Goal: Task Accomplishment & Management: Use online tool/utility

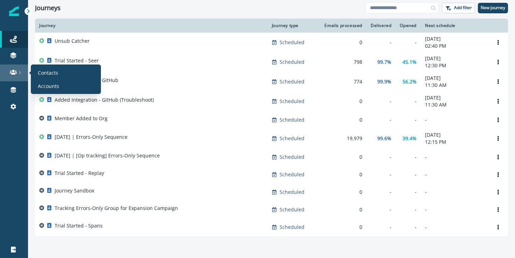
click at [8, 76] on link at bounding box center [14, 73] width 28 height 17
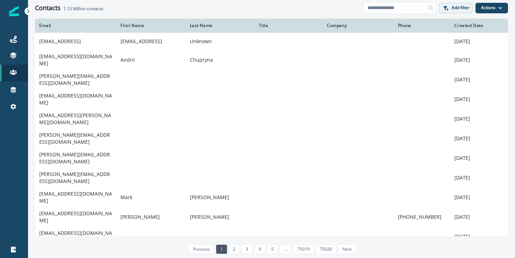
click at [461, 7] on p "Add filter" at bounding box center [461, 7] width 18 height 5
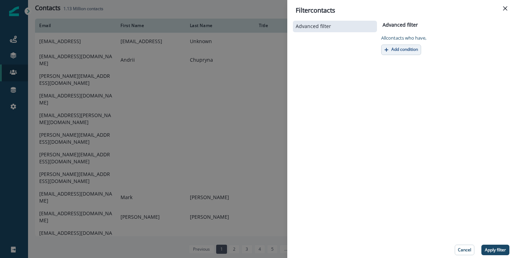
click at [393, 46] on button "Add condition" at bounding box center [401, 50] width 40 height 11
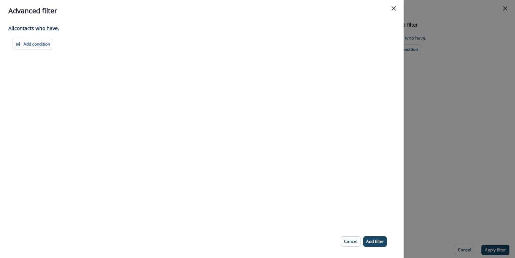
click at [27, 50] on div "All contact s who have, Add condition Contact properties A person property Perf…" at bounding box center [202, 123] width 404 height 203
click at [31, 48] on button "Add condition" at bounding box center [33, 44] width 41 height 11
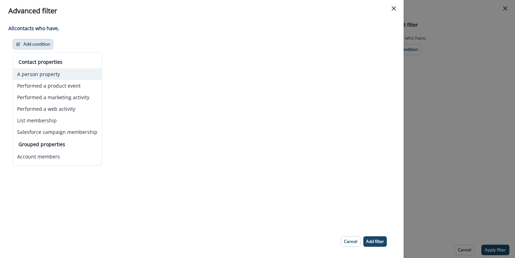
click at [55, 73] on button "A person property" at bounding box center [57, 74] width 89 height 12
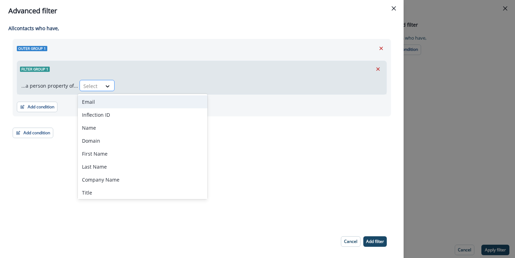
click at [92, 88] on div at bounding box center [90, 86] width 15 height 9
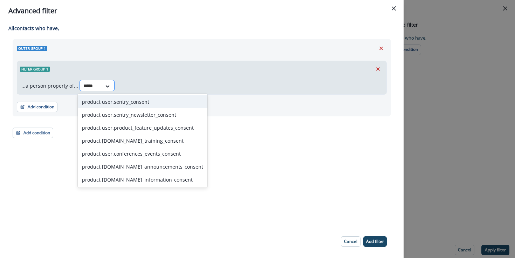
type input "******"
click at [124, 98] on div "product user.sentry_consent" at bounding box center [143, 101] width 130 height 13
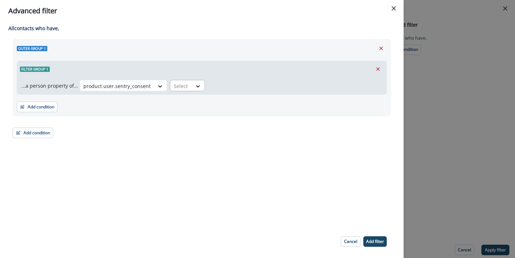
click at [174, 86] on div at bounding box center [181, 86] width 15 height 9
drag, startPoint x: 181, startPoint y: 100, endPoint x: 171, endPoint y: 113, distance: 16.1
click at [171, 113] on div "false true" at bounding box center [183, 108] width 35 height 29
click at [179, 115] on div "true" at bounding box center [183, 114] width 35 height 13
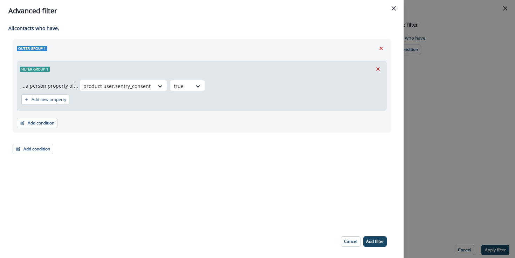
click at [171, 153] on div "Outer group 1 Filter group 1 ...a person property of... product user.sentry_con…" at bounding box center [202, 96] width 379 height 115
click at [36, 126] on button "Add condition" at bounding box center [37, 123] width 41 height 11
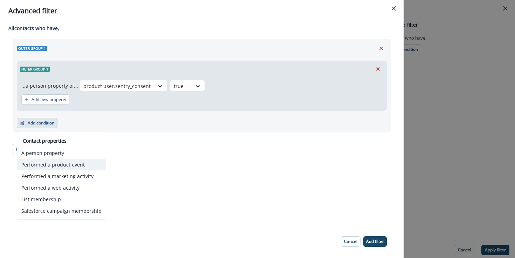
click at [84, 169] on button "Performed a product event" at bounding box center [61, 165] width 89 height 12
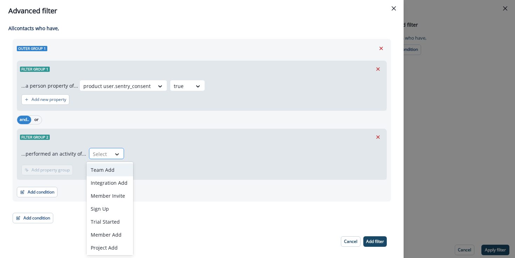
click at [111, 151] on div at bounding box center [117, 154] width 12 height 7
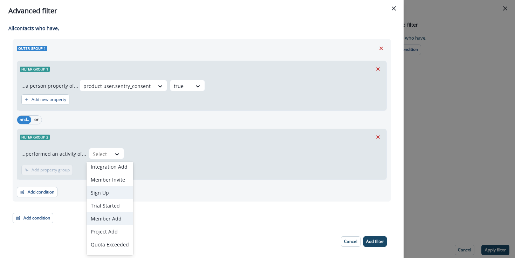
scroll to position [26, 0]
click at [106, 195] on div "Trial Started" at bounding box center [110, 195] width 47 height 13
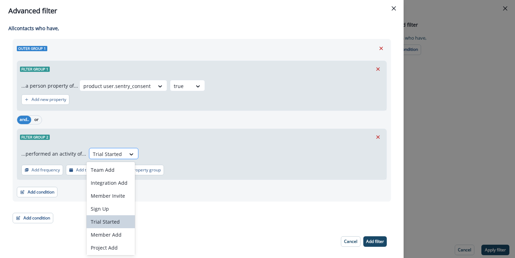
click at [118, 150] on div at bounding box center [107, 154] width 29 height 9
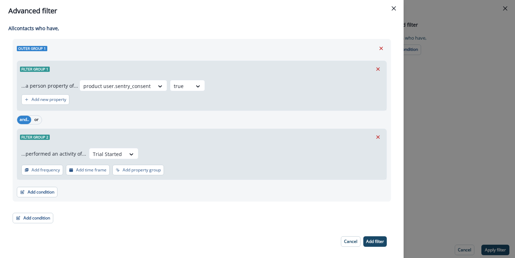
drag, startPoint x: 118, startPoint y: 150, endPoint x: 135, endPoint y: 153, distance: 17.4
click at [124, 151] on div "Trial Started" at bounding box center [113, 153] width 49 height 11
click at [84, 175] on button "Add time frame" at bounding box center [88, 170] width 44 height 11
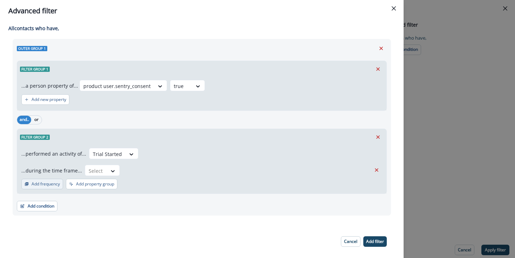
click at [53, 187] on p "Add frequency" at bounding box center [46, 184] width 28 height 5
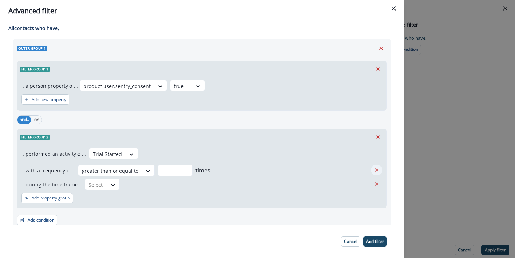
click at [377, 169] on icon "Remove" at bounding box center [377, 170] width 6 height 6
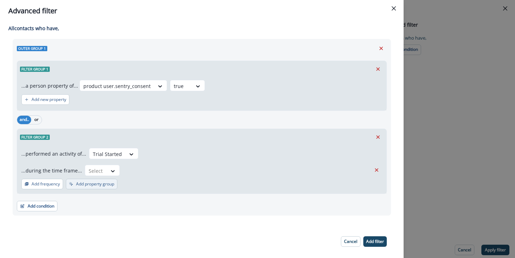
click at [107, 185] on p "Add property group" at bounding box center [95, 184] width 38 height 5
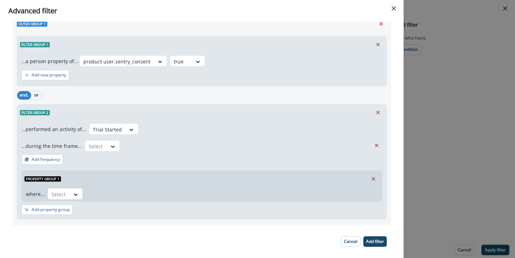
scroll to position [26, 0]
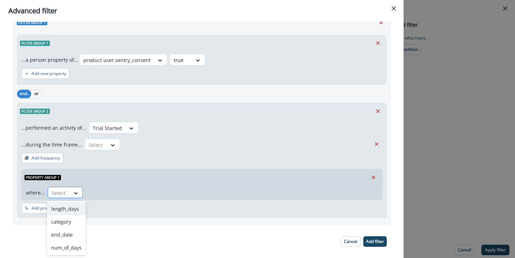
click at [58, 192] on div at bounding box center [59, 193] width 15 height 9
click at [70, 224] on div "category" at bounding box center [66, 221] width 39 height 13
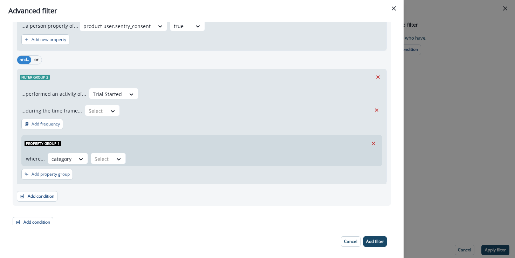
scroll to position [65, 0]
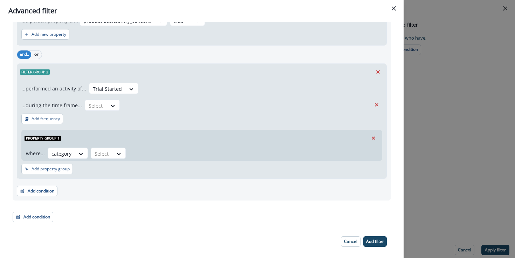
click at [87, 156] on div "category" at bounding box center [68, 153] width 40 height 11
click at [99, 152] on div at bounding box center [102, 153] width 15 height 9
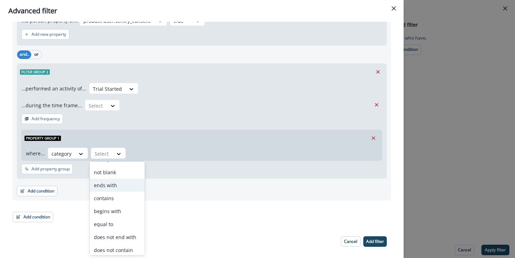
scroll to position [21, 0]
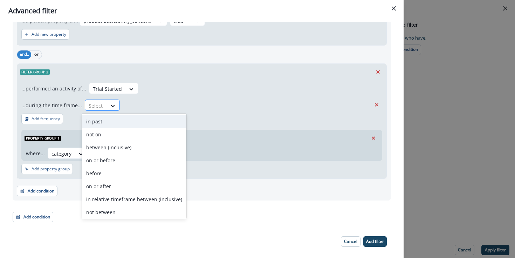
click at [100, 107] on div at bounding box center [96, 105] width 15 height 9
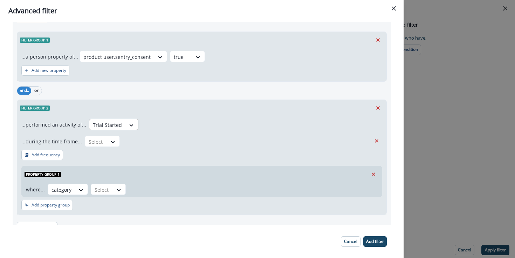
scroll to position [29, 0]
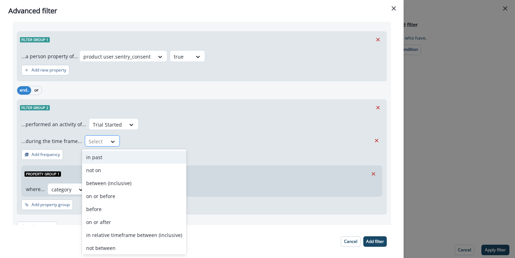
click at [103, 143] on div "Select" at bounding box center [96, 142] width 22 height 12
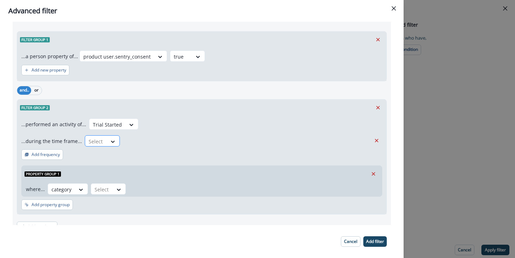
click at [103, 143] on div "Select" at bounding box center [96, 142] width 22 height 12
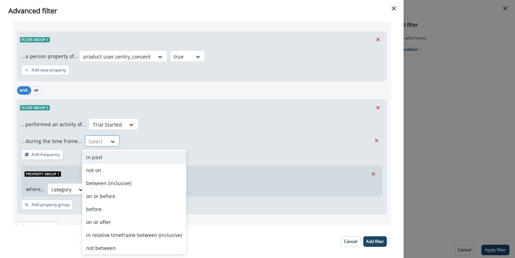
click at [107, 140] on div at bounding box center [113, 141] width 12 height 7
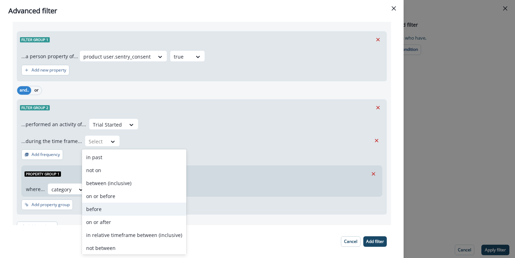
scroll to position [27, 0]
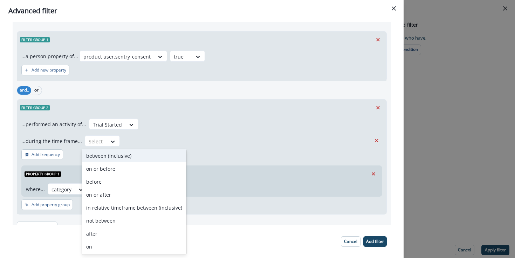
click at [112, 131] on div "...performed an activity of... Trial Started ...during the time frame... betwee…" at bounding box center [201, 133] width 361 height 28
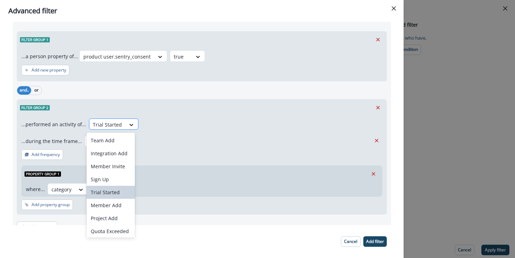
click at [113, 126] on div at bounding box center [107, 124] width 29 height 9
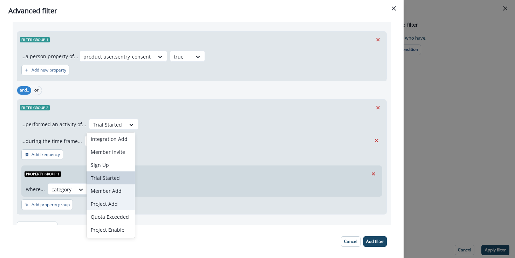
scroll to position [0, 0]
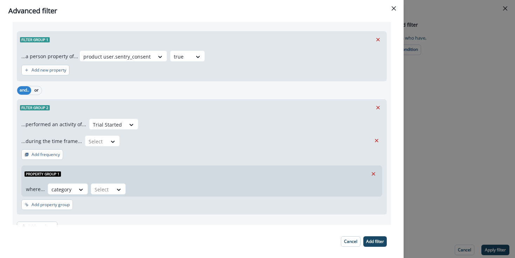
click at [202, 160] on div "...performed an activity of... Trial Started ...during the time frame... Select…" at bounding box center [202, 165] width 370 height 99
click at [75, 190] on div "Select" at bounding box center [61, 190] width 27 height 12
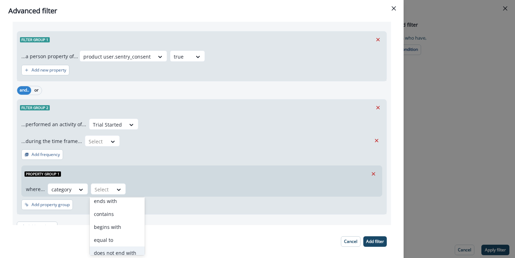
scroll to position [38, 0]
click at [113, 245] on div "equal to" at bounding box center [117, 244] width 55 height 13
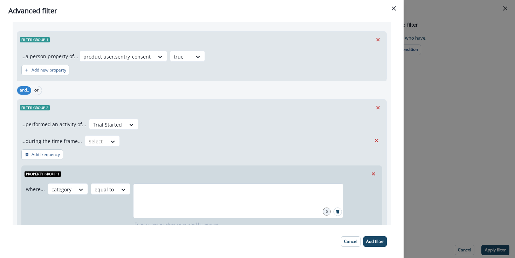
click at [162, 206] on div at bounding box center [238, 200] width 210 height 35
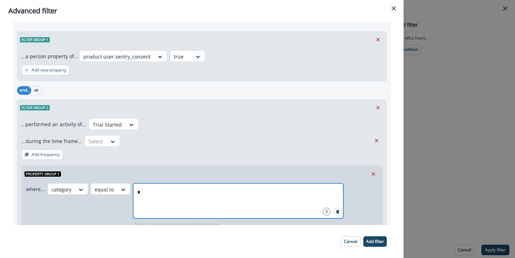
type input "**"
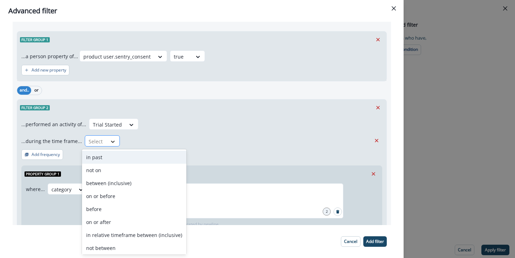
click at [107, 139] on div at bounding box center [113, 141] width 12 height 7
click at [109, 161] on div "in past" at bounding box center [134, 157] width 104 height 13
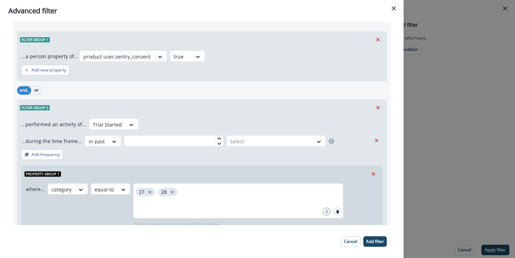
type input "*"
click at [217, 139] on icon at bounding box center [219, 138] width 4 height 4
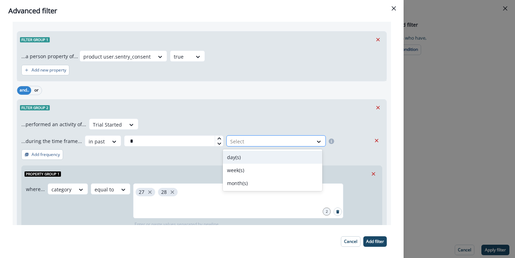
click at [259, 145] on div at bounding box center [269, 141] width 79 height 9
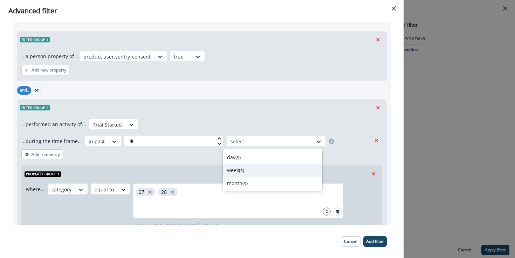
click at [242, 174] on div "week(s)" at bounding box center [273, 170] width 100 height 13
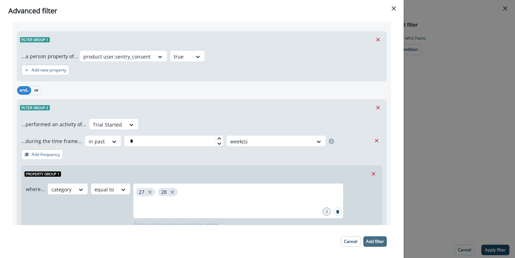
click at [374, 243] on p "Add filter" at bounding box center [375, 241] width 18 height 5
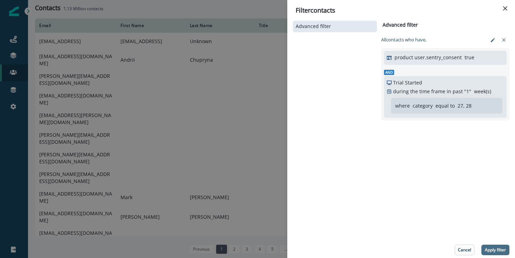
click at [507, 248] on button "Apply filter" at bounding box center [496, 250] width 28 height 11
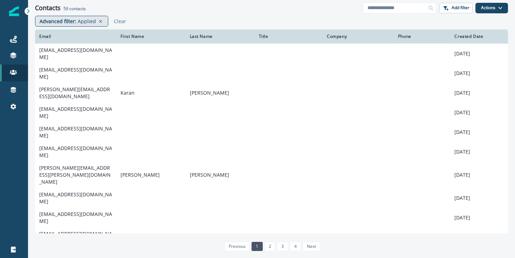
click at [74, 21] on p "Advanced filter :" at bounding box center [58, 21] width 37 height 7
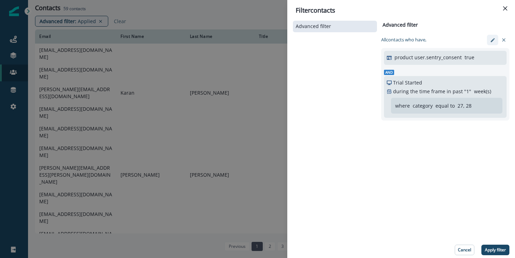
click at [491, 38] on icon "edit-filter" at bounding box center [493, 40] width 5 height 5
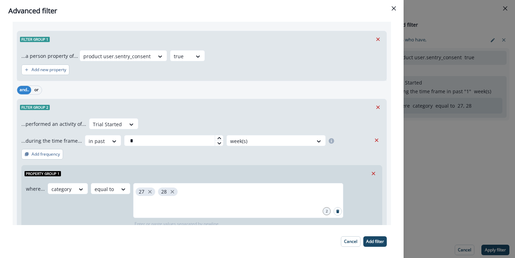
scroll to position [32, 0]
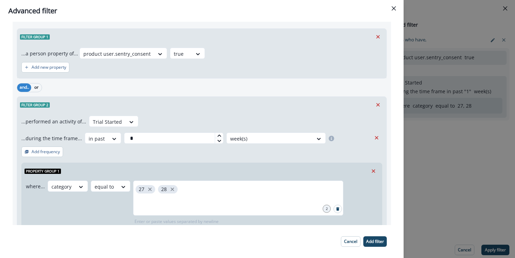
click at [465, 196] on div "Advanced filter All contact s who have, Outer group 1 Filter group 1 ...a perso…" at bounding box center [257, 129] width 515 height 258
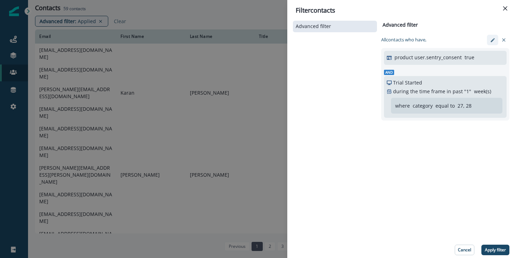
click at [491, 40] on icon "edit-filter" at bounding box center [493, 40] width 5 height 5
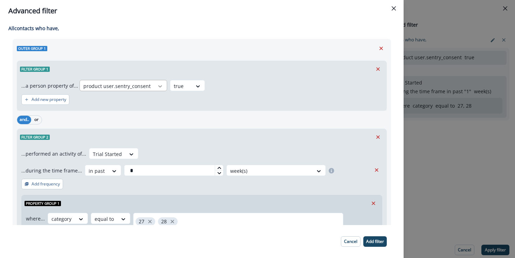
click at [154, 87] on div at bounding box center [160, 86] width 12 height 7
click at [258, 102] on div "Add new property" at bounding box center [201, 100] width 361 height 16
click at [192, 88] on div at bounding box center [198, 86] width 12 height 7
click at [190, 102] on div "false" at bounding box center [183, 101] width 35 height 13
click at [383, 244] on button "Add filter" at bounding box center [375, 241] width 23 height 11
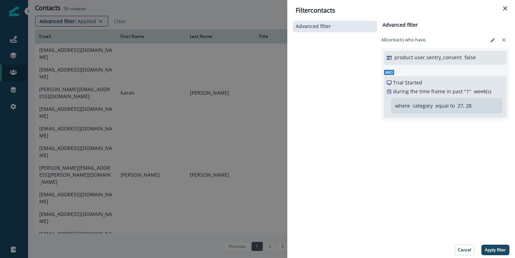
click at [489, 248] on p "Apply filter" at bounding box center [495, 250] width 21 height 5
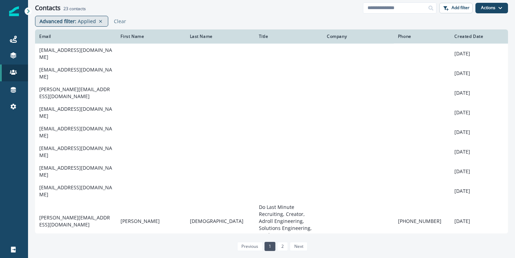
click at [89, 18] on p "Applied" at bounding box center [87, 21] width 18 height 7
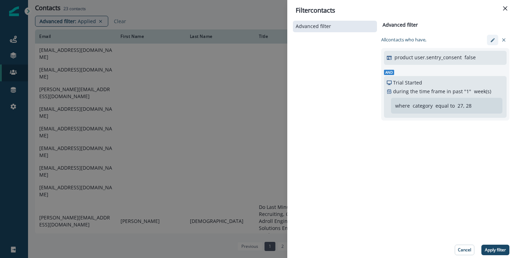
click at [493, 40] on icon "edit-filter" at bounding box center [493, 40] width 5 height 5
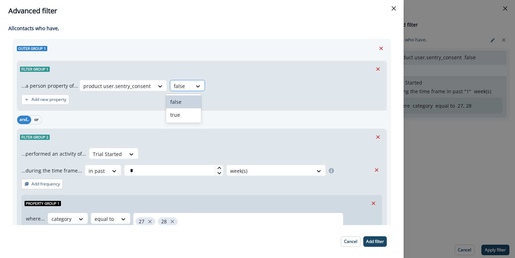
click at [185, 87] on div "false" at bounding box center [181, 86] width 22 height 12
click at [187, 111] on div "true" at bounding box center [183, 114] width 35 height 13
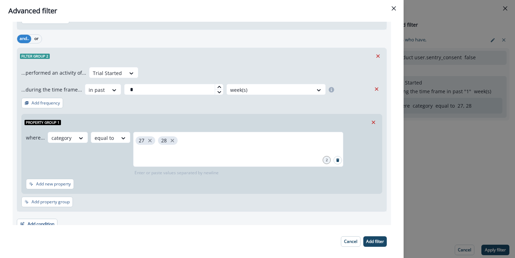
scroll to position [94, 0]
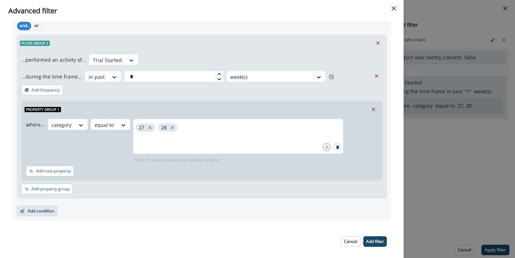
click at [49, 210] on button "Add condition" at bounding box center [37, 211] width 41 height 11
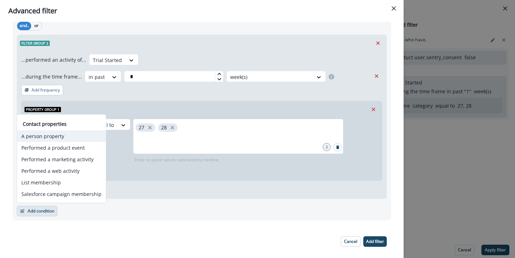
click at [82, 138] on button "A person property" at bounding box center [61, 136] width 89 height 12
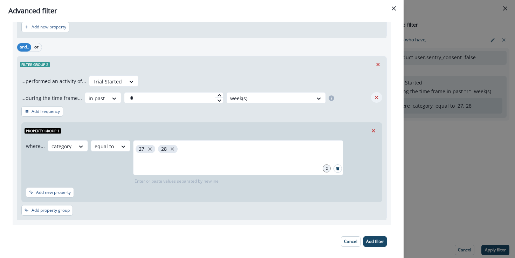
scroll to position [72, 0]
click at [374, 93] on div "...performed an activity of... Trial Started ...during the time frame... in pas…" at bounding box center [201, 90] width 361 height 28
click at [374, 95] on icon "Remove" at bounding box center [377, 98] width 6 height 6
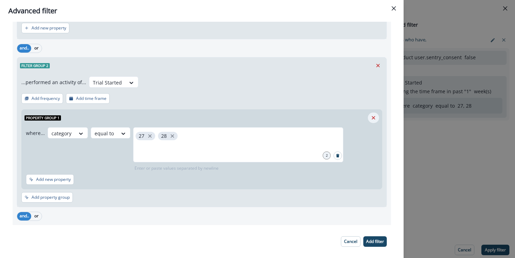
click at [377, 119] on button "Remove" at bounding box center [373, 118] width 11 height 11
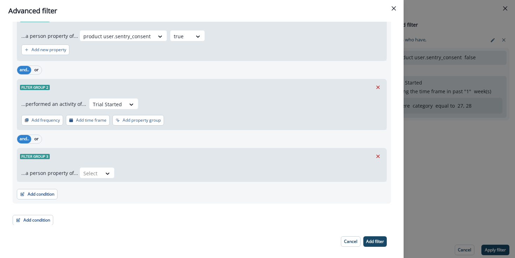
scroll to position [47, 0]
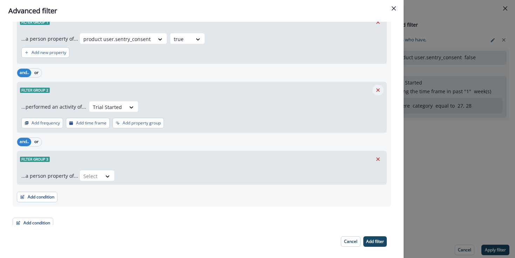
click at [380, 91] on icon "Remove" at bounding box center [379, 90] width 4 height 4
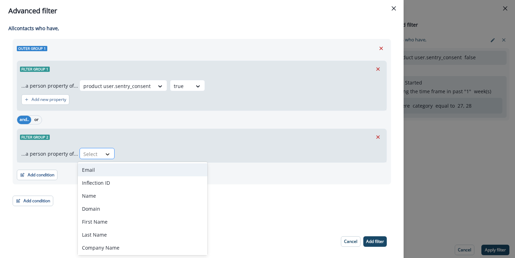
click at [104, 157] on icon at bounding box center [107, 154] width 6 height 7
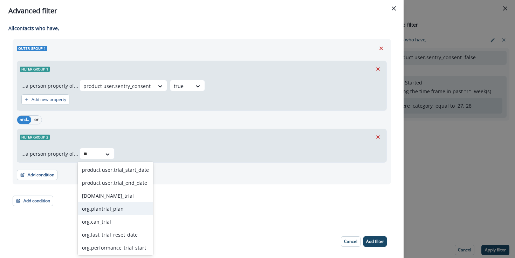
type input "*"
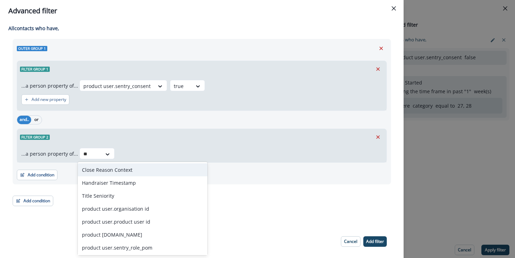
type input "*"
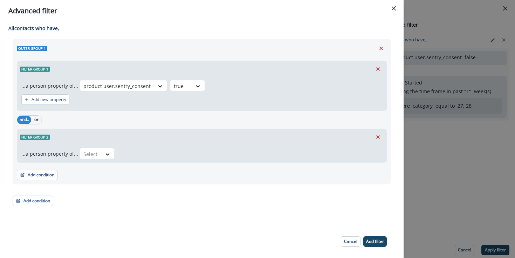
click at [299, 218] on div "All contact s who have, Outer group 1 Filter group 1 ...a person property of...…" at bounding box center [202, 123] width 404 height 203
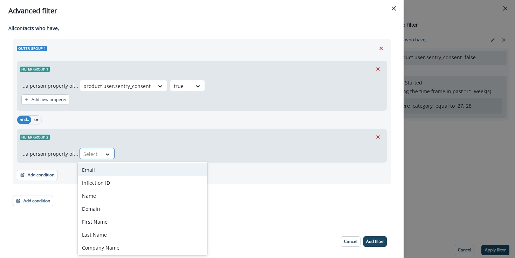
click at [94, 154] on div at bounding box center [90, 154] width 15 height 9
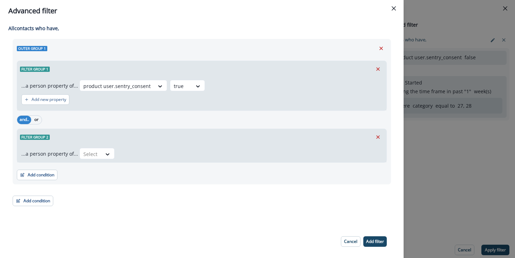
click at [347, 245] on button "Cancel" at bounding box center [351, 241] width 20 height 11
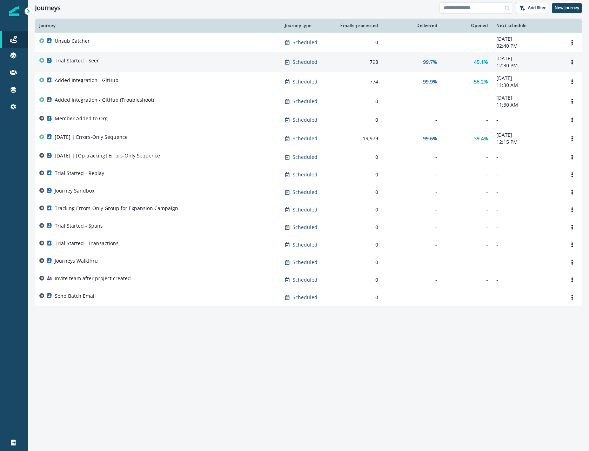
click at [107, 66] on div "Trial Started - Seer" at bounding box center [157, 62] width 237 height 10
